Goal: Navigation & Orientation: Understand site structure

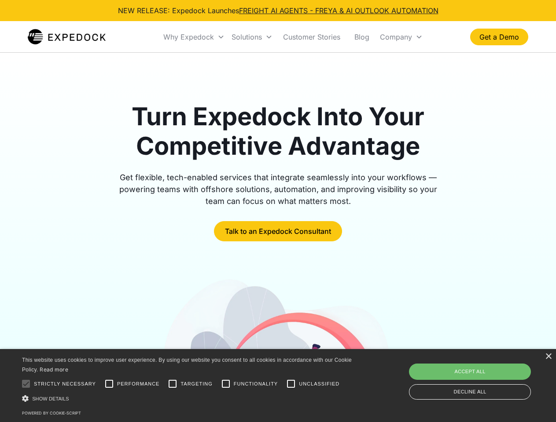
click at [194, 37] on div "Why Expedock" at bounding box center [188, 37] width 51 height 9
click at [252, 37] on div "Solutions" at bounding box center [246, 37] width 30 height 9
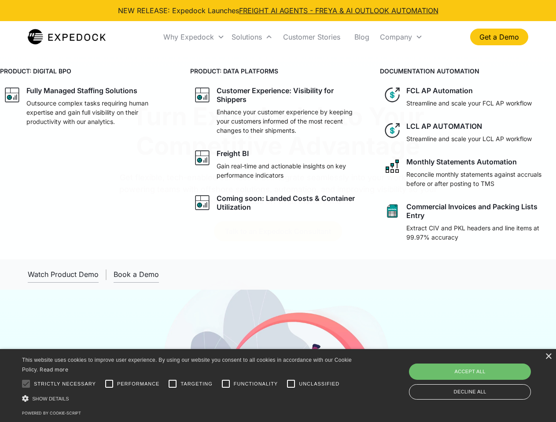
click at [401, 37] on div "Company" at bounding box center [396, 37] width 32 height 9
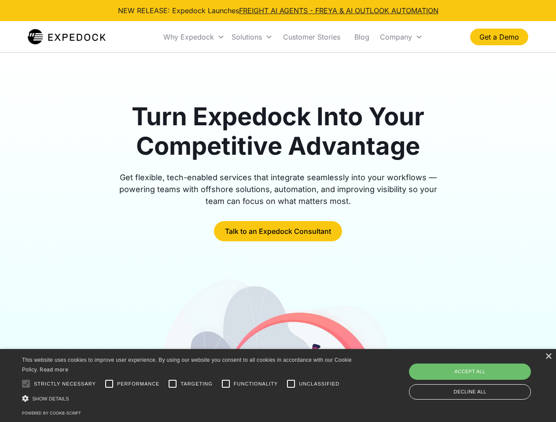
click at [26, 384] on div at bounding box center [26, 384] width 18 height 18
click at [109, 384] on input "Performance" at bounding box center [109, 384] width 18 height 18
checkbox input "true"
click at [172, 384] on input "Targeting" at bounding box center [173, 384] width 18 height 18
checkbox input "true"
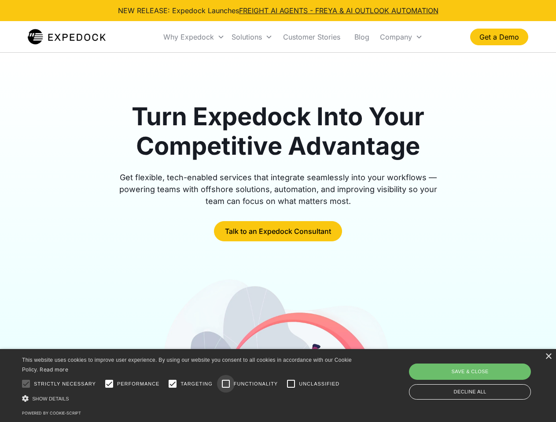
click at [226, 384] on input "Functionality" at bounding box center [226, 384] width 18 height 18
checkbox input "true"
click at [291, 384] on input "Unclassified" at bounding box center [291, 384] width 18 height 18
checkbox input "true"
click at [188, 399] on div "Show details Hide details" at bounding box center [188, 398] width 333 height 9
